Goal: Task Accomplishment & Management: Complete application form

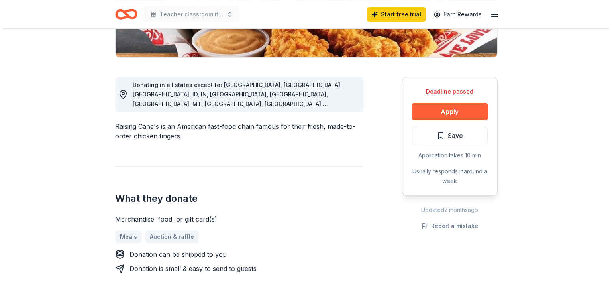
scroll to position [191, 0]
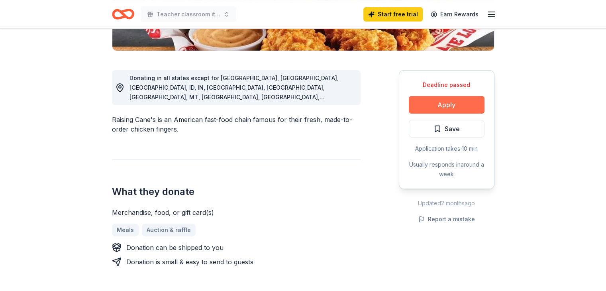
click at [459, 109] on button "Apply" at bounding box center [447, 105] width 76 height 18
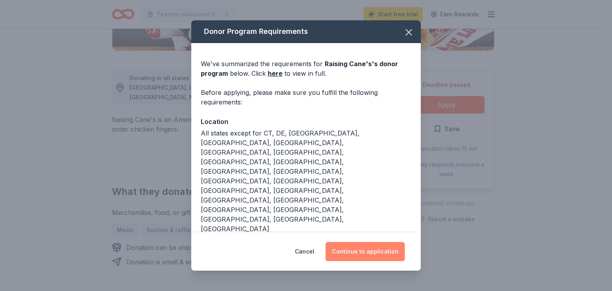
click at [384, 246] on button "Continue to application" at bounding box center [365, 251] width 79 height 19
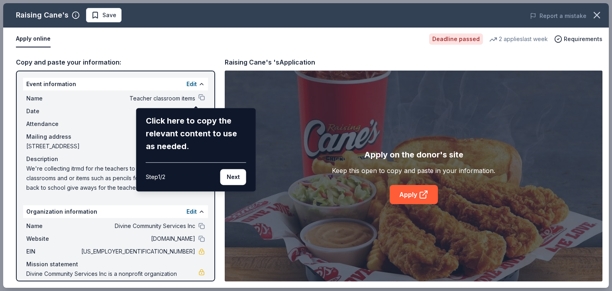
click at [197, 96] on div "Raising Cane's Save Report a mistake Apply online Deadline passed 2 applies las…" at bounding box center [306, 145] width 606 height 285
click at [233, 183] on button "Next" at bounding box center [233, 177] width 26 height 16
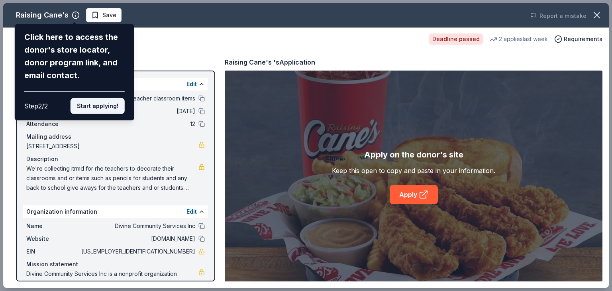
click at [113, 101] on button "Start applying!" at bounding box center [98, 106] width 54 height 16
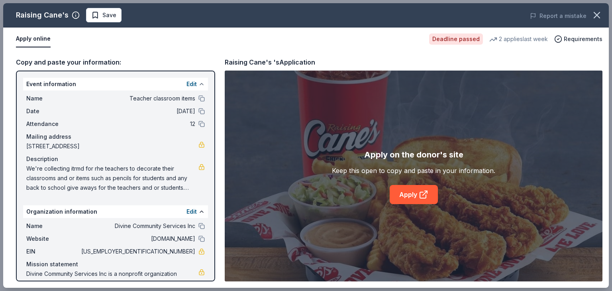
click at [198, 81] on button at bounding box center [201, 84] width 6 height 6
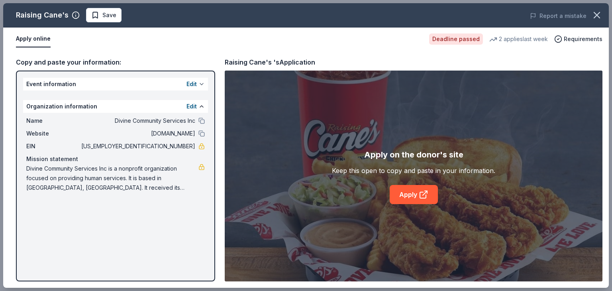
click at [194, 81] on button "Edit" at bounding box center [192, 84] width 10 height 10
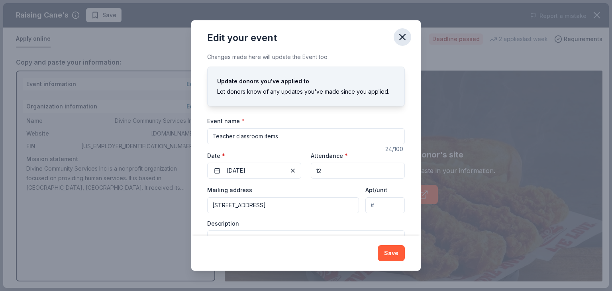
click at [407, 37] on icon "button" at bounding box center [402, 36] width 11 height 11
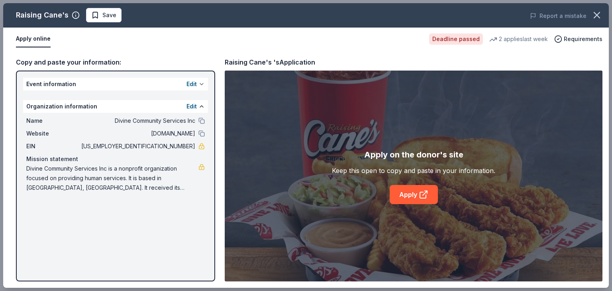
click at [202, 83] on button at bounding box center [201, 84] width 6 height 6
